Goal: Information Seeking & Learning: Understand process/instructions

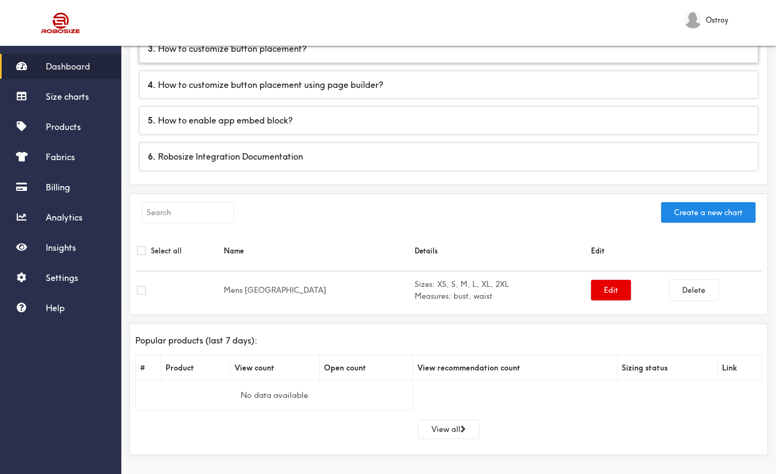
scroll to position [181, 0]
click at [60, 99] on span "Size charts" at bounding box center [67, 96] width 43 height 11
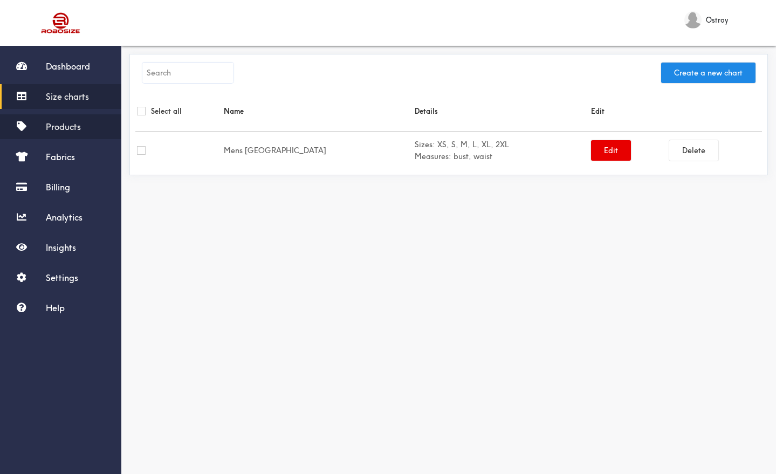
click at [64, 129] on span "Products" at bounding box center [63, 126] width 35 height 11
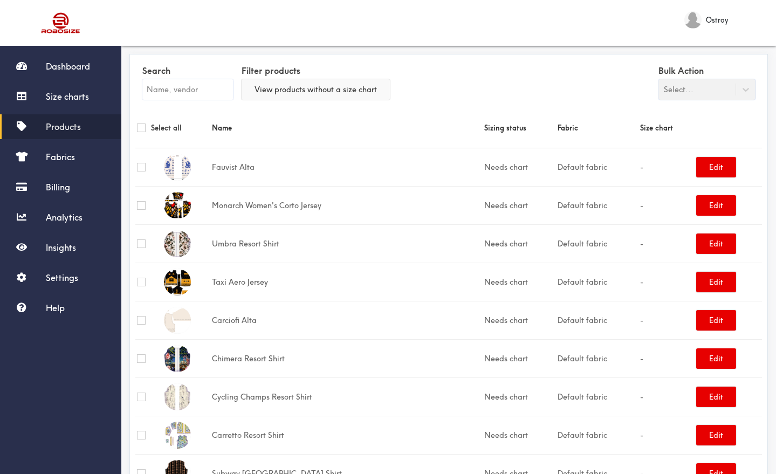
click at [288, 89] on button "View products without a size chart" at bounding box center [316, 89] width 148 height 20
click at [223, 89] on input "text" at bounding box center [187, 89] width 91 height 20
type input "vanitas"
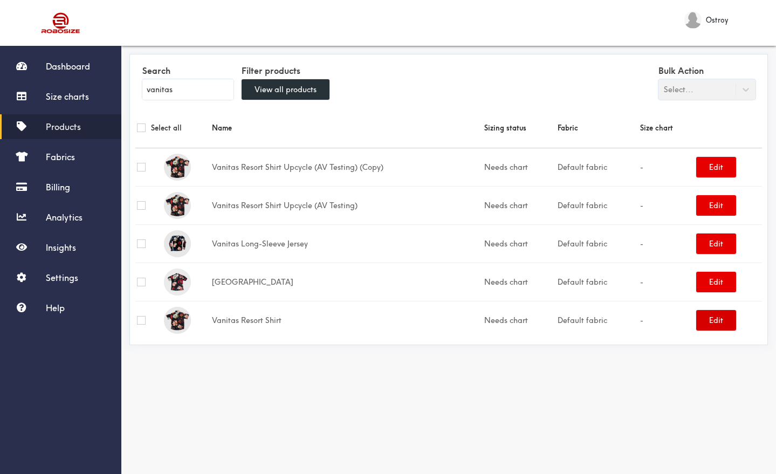
click at [728, 323] on button "Edit" at bounding box center [716, 320] width 40 height 20
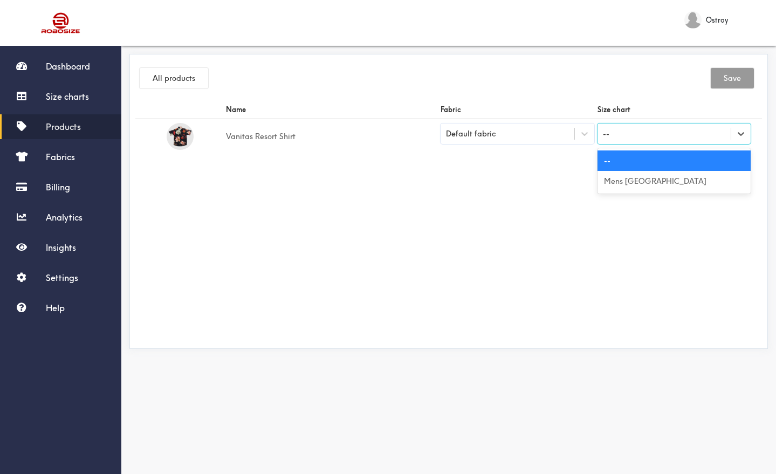
click at [632, 129] on div "--" at bounding box center [665, 134] width 134 height 18
drag, startPoint x: 337, startPoint y: 98, endPoint x: 263, endPoint y: 79, distance: 76.4
click at [335, 97] on div "All products Save" at bounding box center [448, 80] width 627 height 40
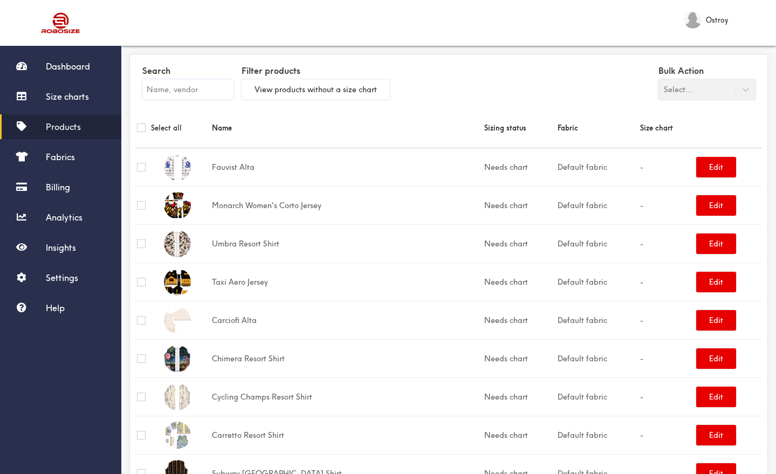
click at [200, 91] on input "text" at bounding box center [187, 89] width 91 height 20
type input "vanitas"
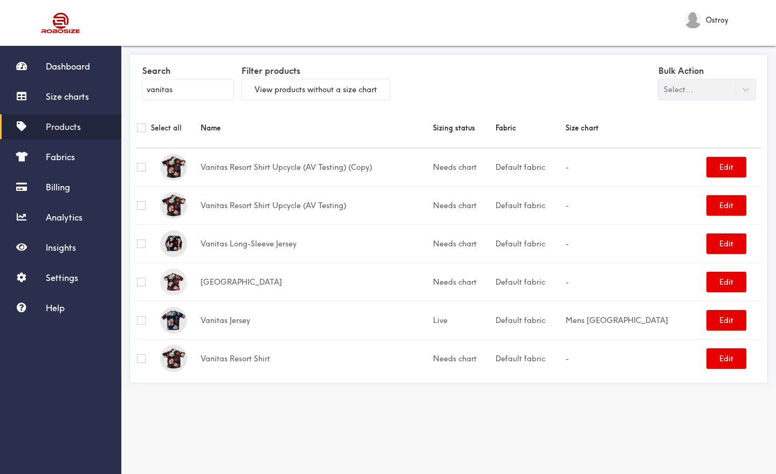
click at [227, 318] on td "Vanitas Jersey" at bounding box center [315, 320] width 232 height 38
click at [729, 321] on button "Edit" at bounding box center [727, 320] width 40 height 20
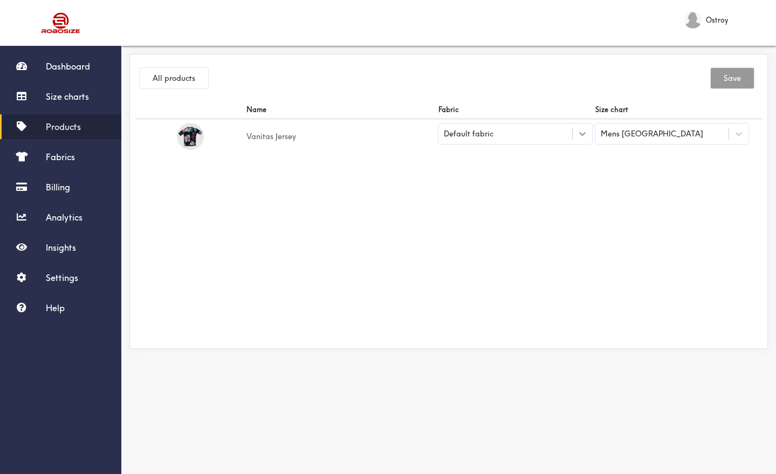
click at [583, 133] on icon at bounding box center [582, 133] width 11 height 11
click at [56, 280] on span "Settings" at bounding box center [62, 277] width 32 height 11
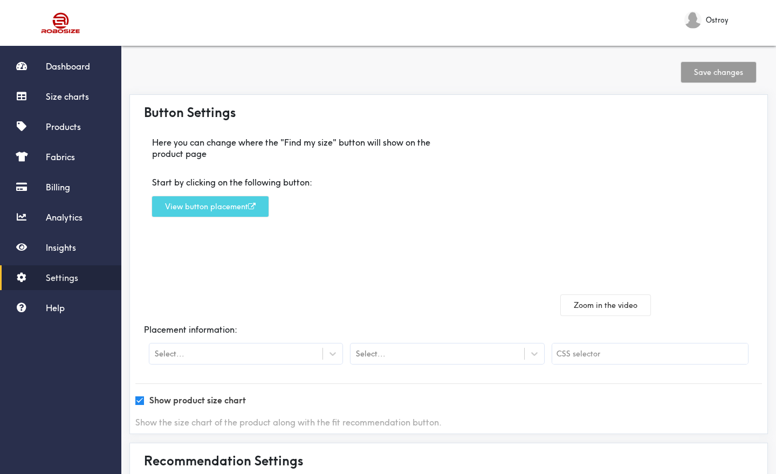
click at [209, 211] on button "View button placement" at bounding box center [210, 206] width 116 height 20
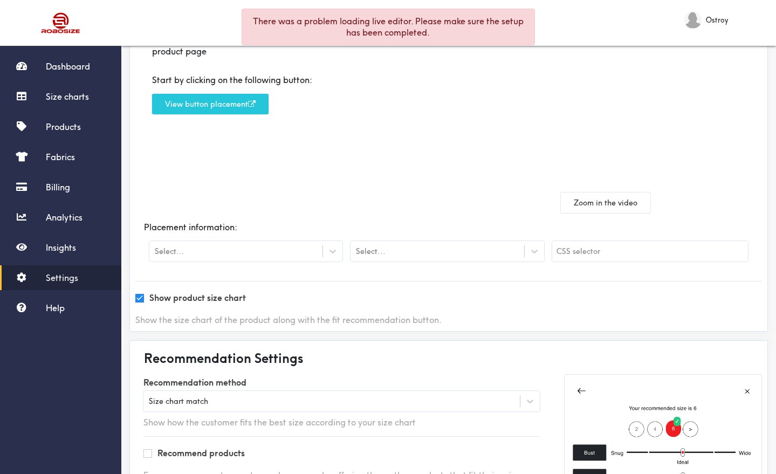
scroll to position [126, 0]
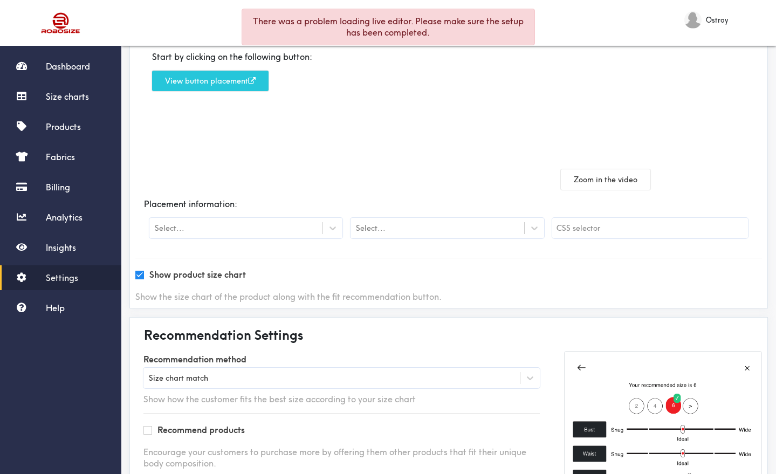
click at [241, 227] on div "Select..." at bounding box center [235, 228] width 173 height 11
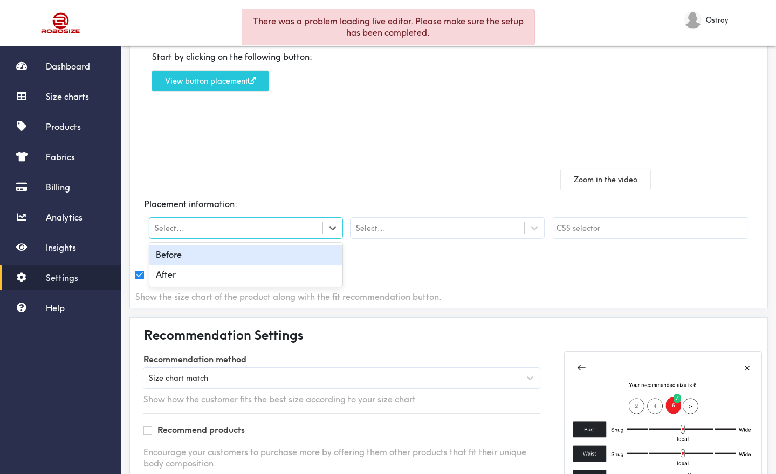
click at [205, 255] on div "Before" at bounding box center [245, 255] width 193 height 20
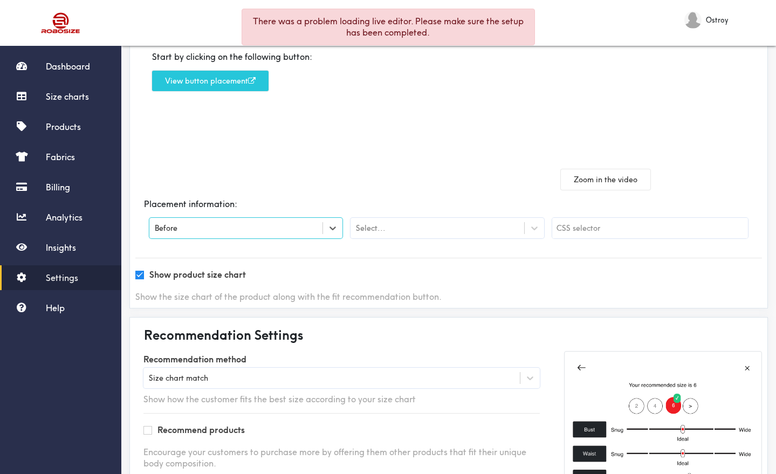
click at [431, 218] on div "Select..." at bounding box center [447, 228] width 193 height 20
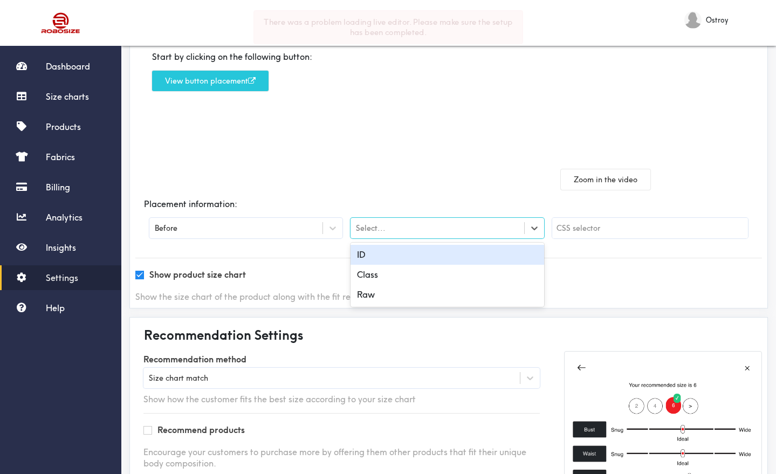
click at [283, 225] on div "Before" at bounding box center [235, 228] width 173 height 11
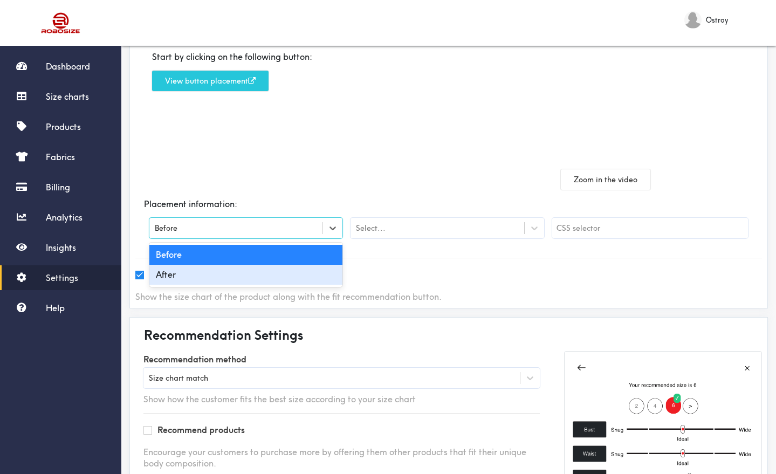
drag, startPoint x: 394, startPoint y: 270, endPoint x: 420, endPoint y: 264, distance: 26.7
click at [394, 270] on div "Show product size chart" at bounding box center [448, 274] width 627 height 11
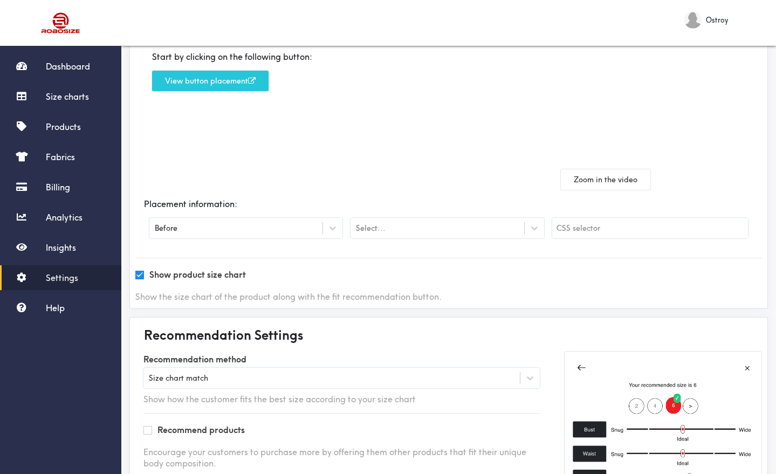
click at [581, 227] on input "text" at bounding box center [650, 228] width 196 height 20
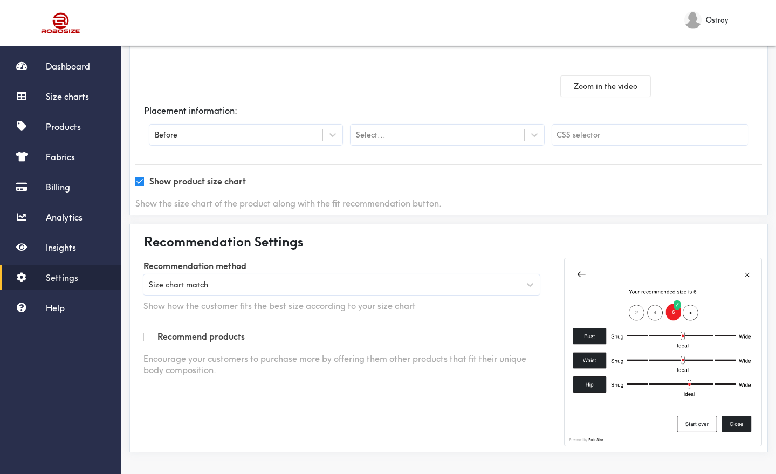
scroll to position [218, 0]
click at [57, 305] on span "Help" at bounding box center [55, 308] width 19 height 11
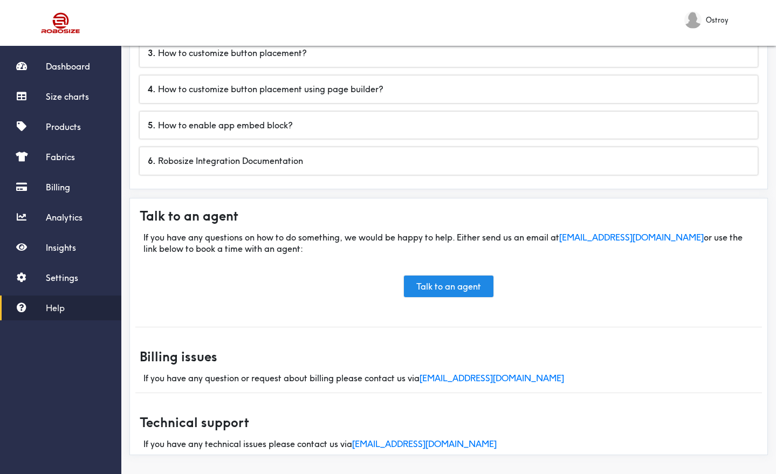
scroll to position [134, 0]
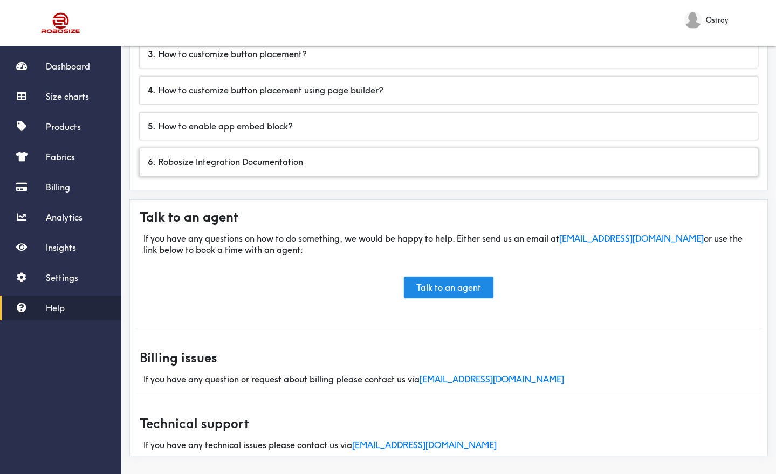
click at [221, 162] on div "6 . Robosize Integration Documentation" at bounding box center [449, 162] width 618 height 28
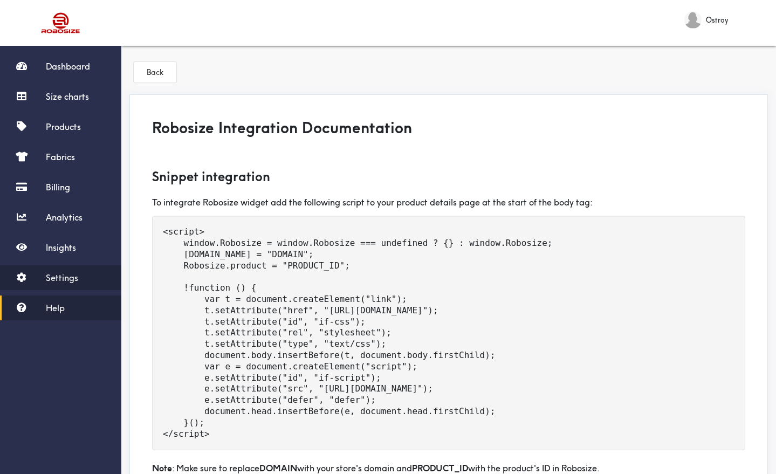
click at [67, 280] on span "Settings" at bounding box center [62, 277] width 32 height 11
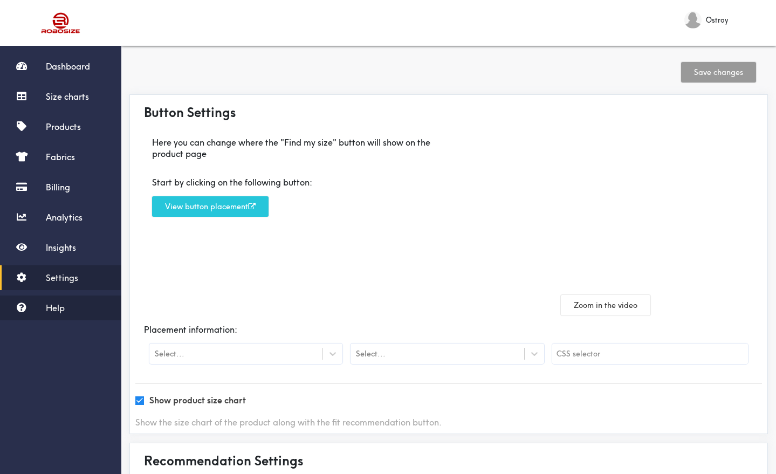
click at [57, 313] on link "Help" at bounding box center [60, 308] width 121 height 25
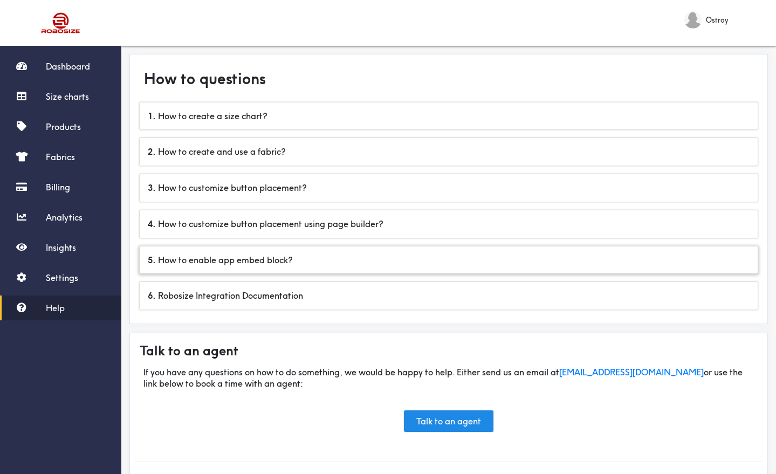
scroll to position [1, 2]
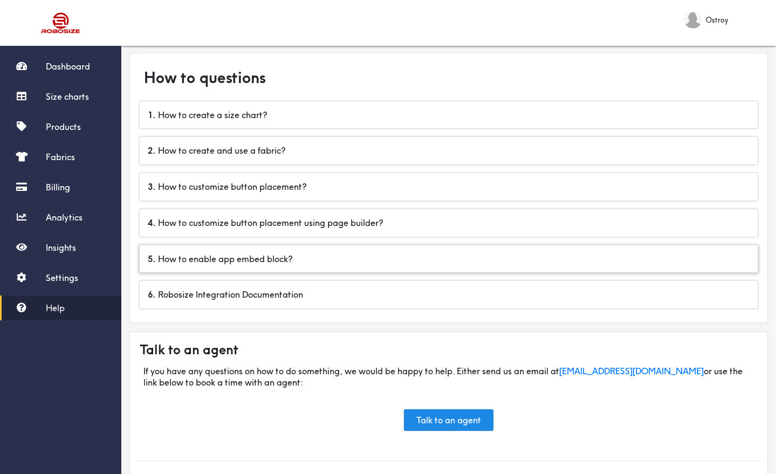
click at [229, 261] on div "5 . How to enable app embed block?" at bounding box center [449, 259] width 618 height 28
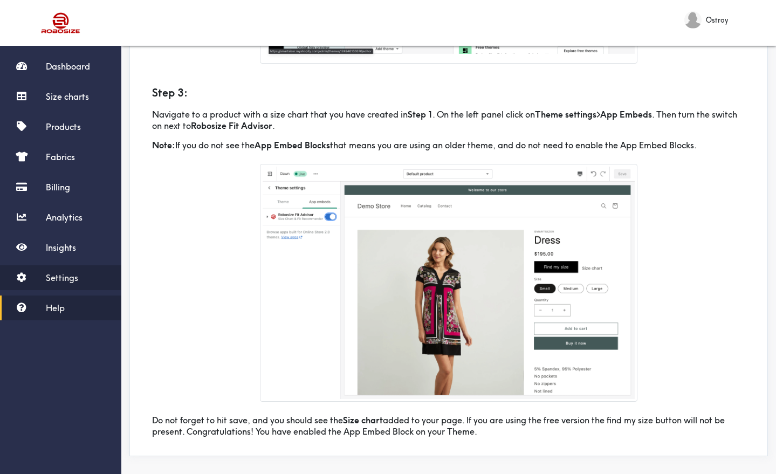
scroll to position [461, 1]
click at [63, 276] on span "Settings" at bounding box center [62, 277] width 32 height 11
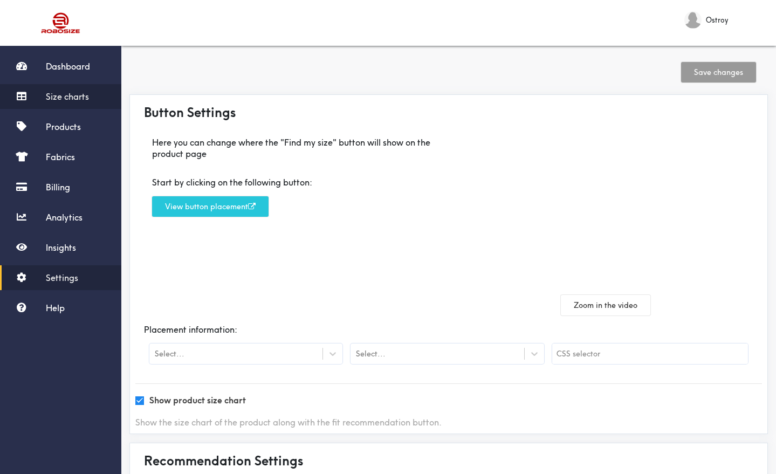
scroll to position [-6, 1]
click at [64, 107] on link "Size charts" at bounding box center [60, 96] width 121 height 25
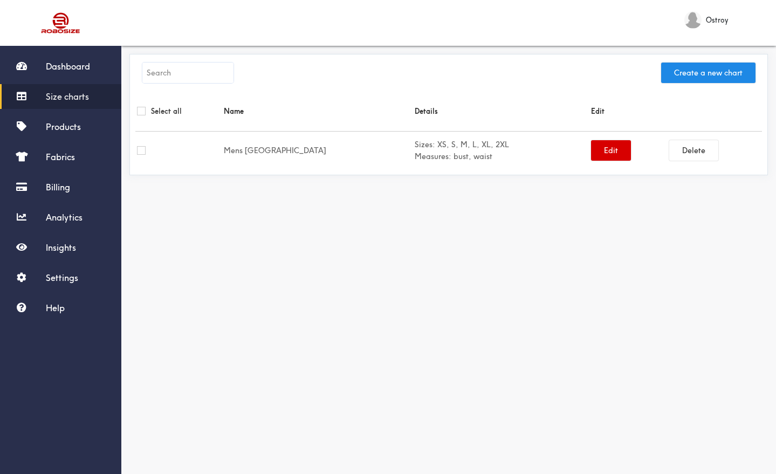
click at [591, 152] on button "Edit" at bounding box center [611, 150] width 40 height 20
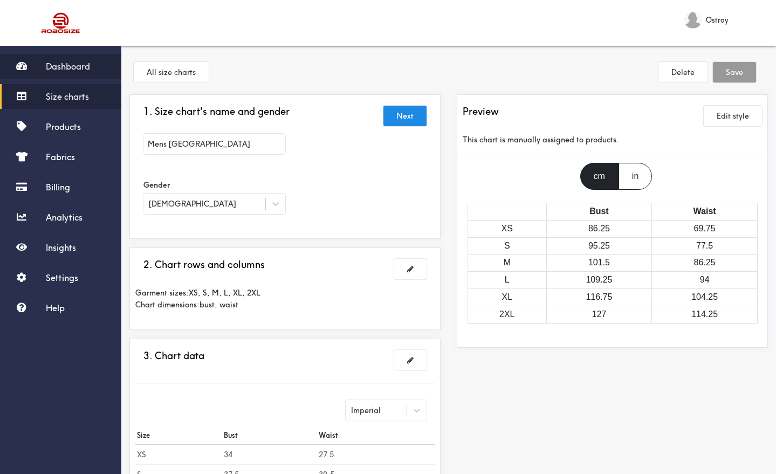
click at [71, 65] on span "Dashboard" at bounding box center [68, 66] width 44 height 11
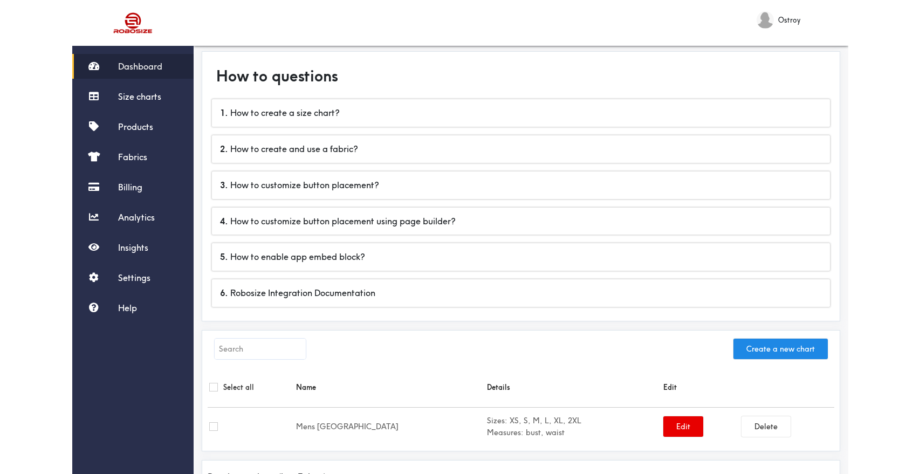
scroll to position [52, 0]
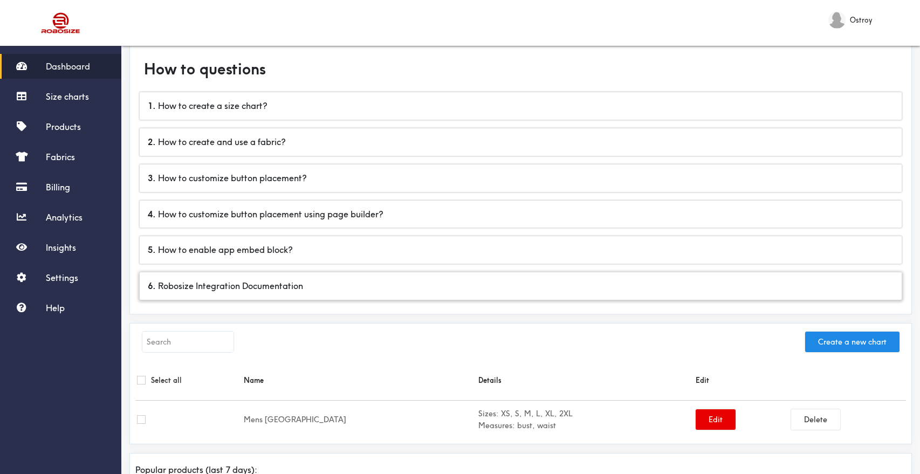
click at [252, 285] on div "6 . Robosize Integration Documentation" at bounding box center [521, 286] width 762 height 28
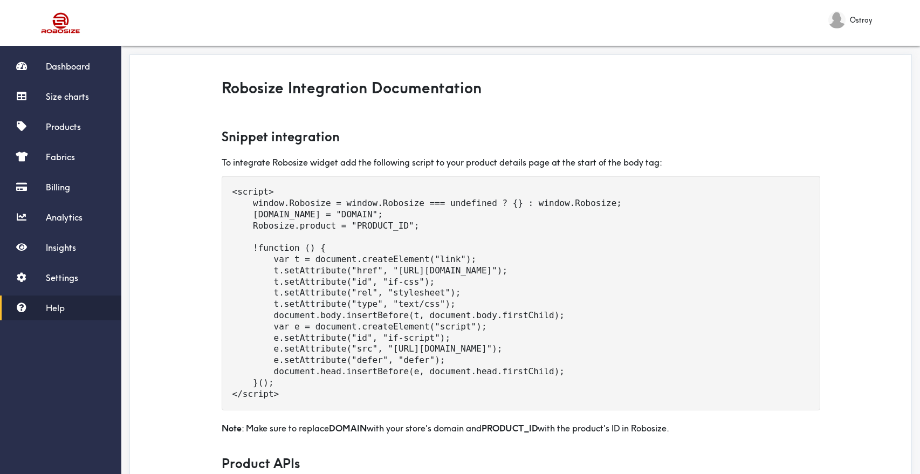
scroll to position [48, 0]
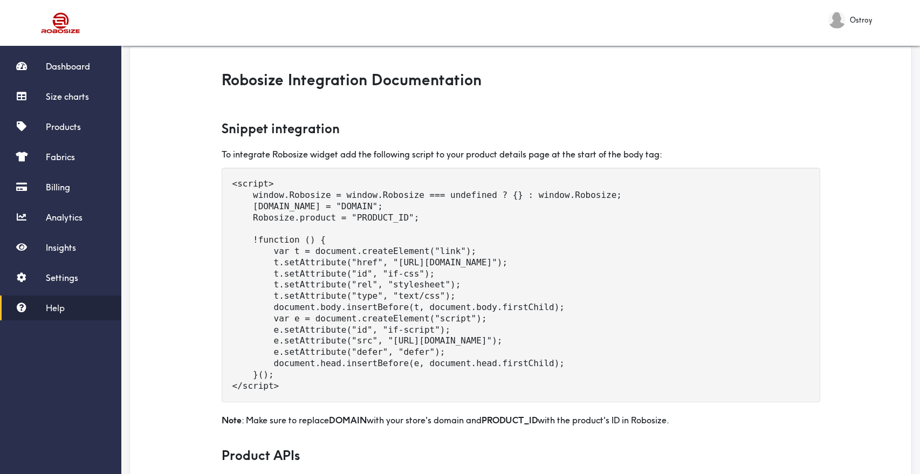
click at [230, 76] on h3 "Robosize Integration Documentation" at bounding box center [521, 80] width 599 height 21
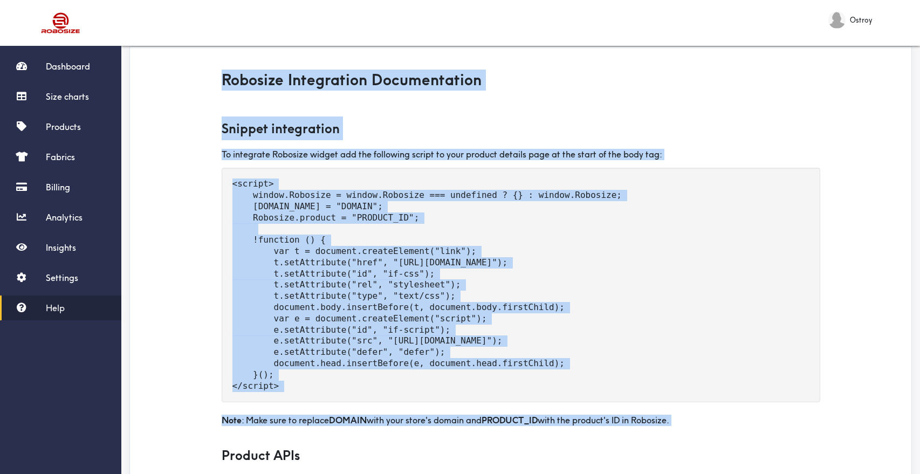
drag, startPoint x: 220, startPoint y: 74, endPoint x: 717, endPoint y: 424, distance: 608.5
copy div "Robosize Integration Documentation Snippet integration To integrate Robosize wi…"
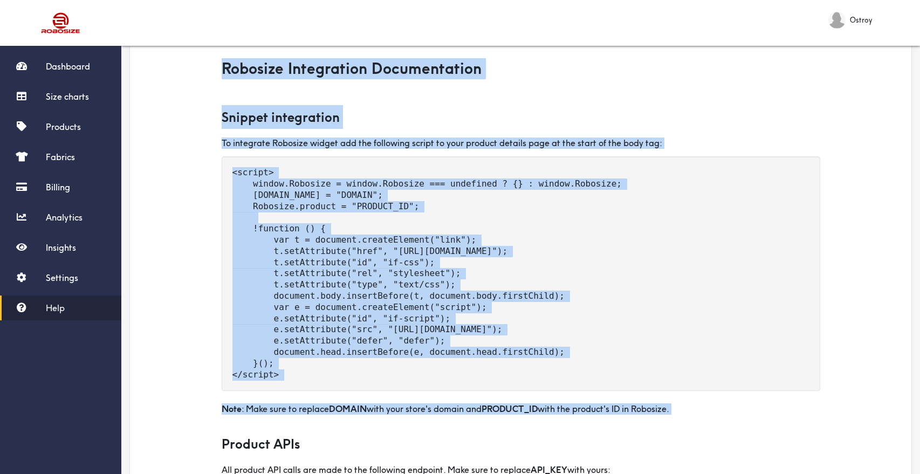
click at [424, 214] on div "<script> window.Robosize = window.Robosize === undefined ? {} : window.Robosize…" at bounding box center [521, 273] width 599 height 235
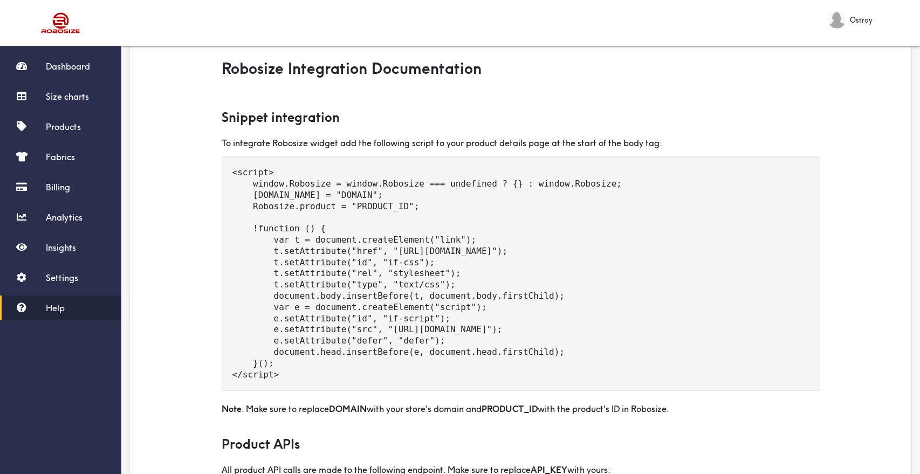
drag, startPoint x: 313, startPoint y: 371, endPoint x: 236, endPoint y: 193, distance: 193.5
click at [236, 193] on div "<script> window.Robosize = window.Robosize === undefined ? {} : window.Robosize…" at bounding box center [521, 273] width 599 height 235
drag, startPoint x: 232, startPoint y: 173, endPoint x: 339, endPoint y: 365, distance: 219.7
click at [339, 365] on div "<script> window.Robosize = window.Robosize === undefined ? {} : window.Robosize…" at bounding box center [521, 273] width 599 height 235
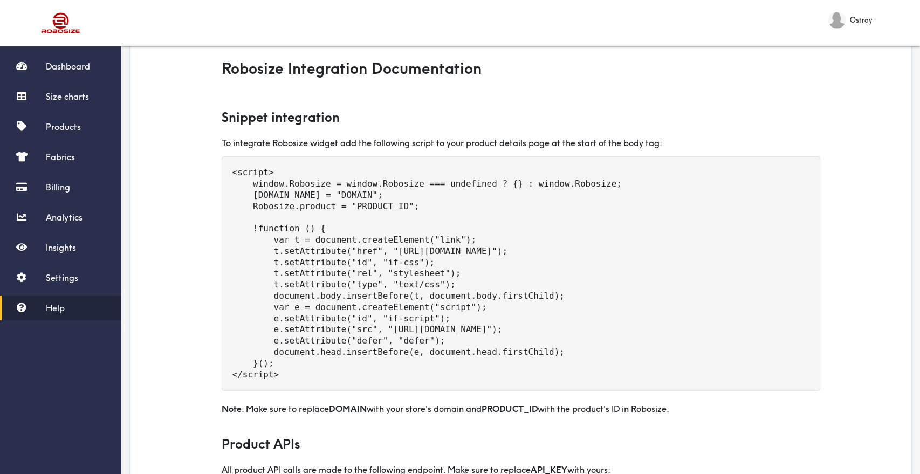
copy div "<script> window.Robosize = window.Robosize === undefined ? {} : window.Robosize…"
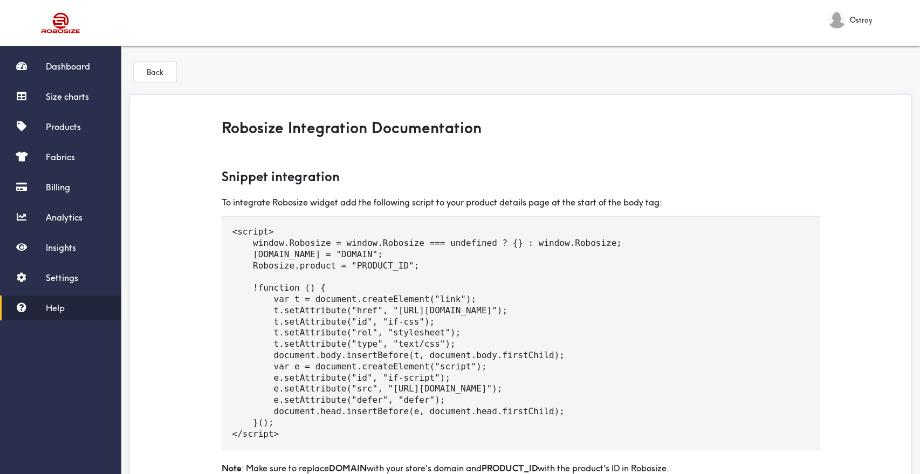
scroll to position [0, 0]
click at [46, 307] on span "Help" at bounding box center [55, 308] width 19 height 11
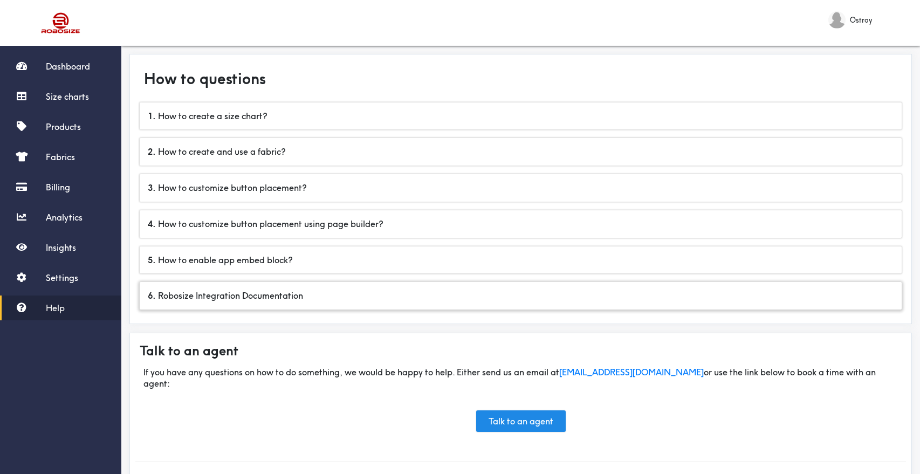
click at [167, 295] on div "6 . Robosize Integration Documentation" at bounding box center [521, 296] width 762 height 28
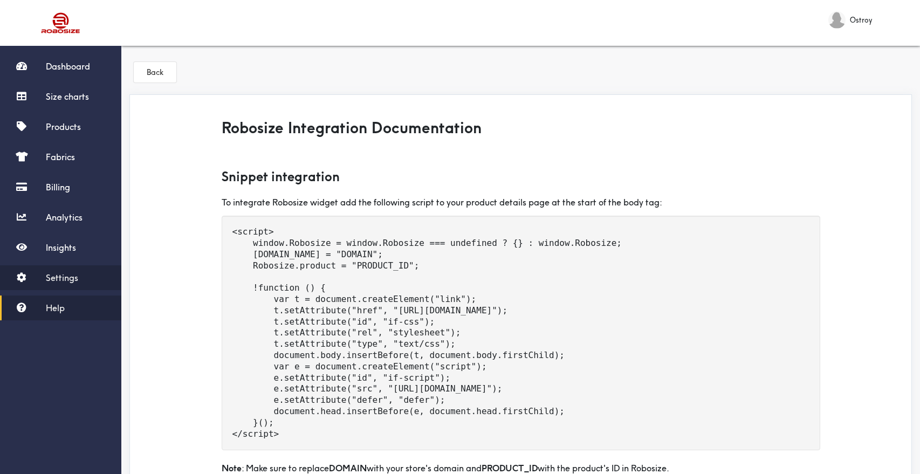
click at [58, 282] on span "Settings" at bounding box center [62, 277] width 32 height 11
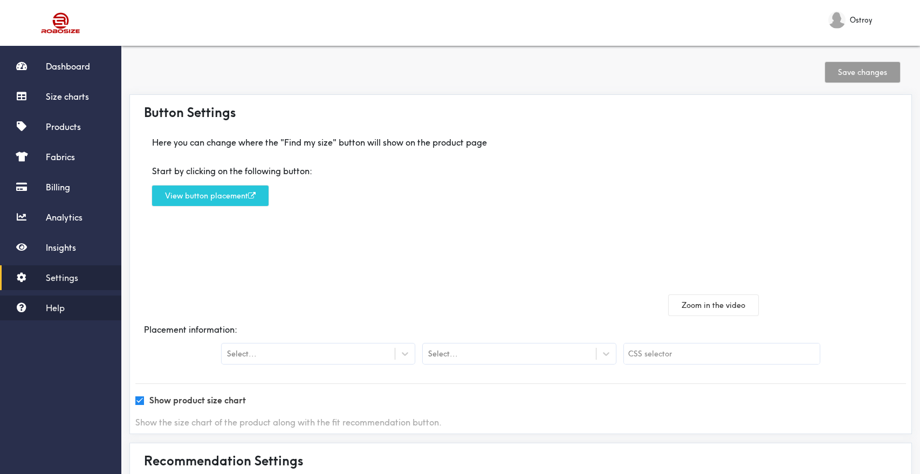
click at [50, 310] on span "Help" at bounding box center [55, 308] width 19 height 11
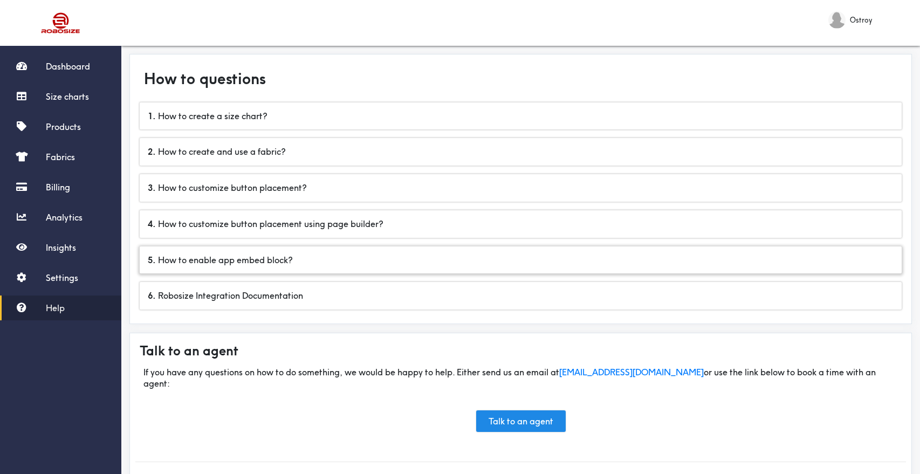
click at [211, 260] on div "5 . How to enable app embed block?" at bounding box center [521, 260] width 762 height 28
click at [204, 294] on div "6 . Robosize Integration Documentation" at bounding box center [521, 296] width 762 height 28
click at [67, 103] on link "Size charts" at bounding box center [60, 96] width 121 height 25
